Goal: Task Accomplishment & Management: Manage account settings

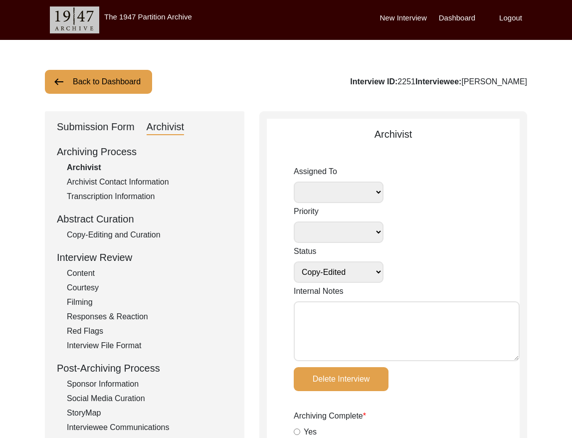
select select "Copy-Edited"
click at [110, 82] on button "Back to Dashboard" at bounding box center [98, 82] width 107 height 24
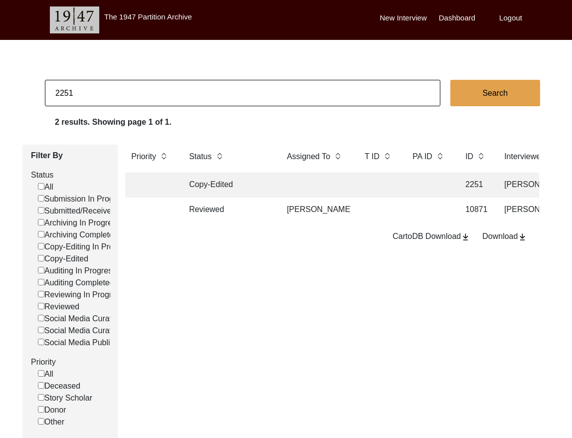
click at [125, 98] on input "2251" at bounding box center [242, 93] width 395 height 26
click at [124, 98] on input "2251" at bounding box center [242, 93] width 395 height 26
type input "225"
click at [125, 98] on input "225" at bounding box center [242, 93] width 395 height 26
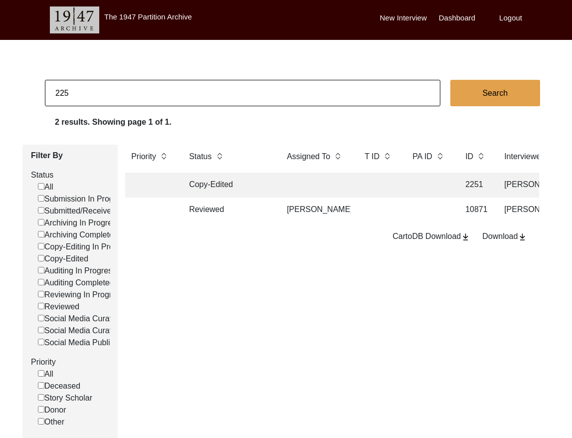
click at [125, 98] on input "225" at bounding box center [242, 93] width 395 height 26
checkbox input "false"
